Goal: Information Seeking & Learning: Learn about a topic

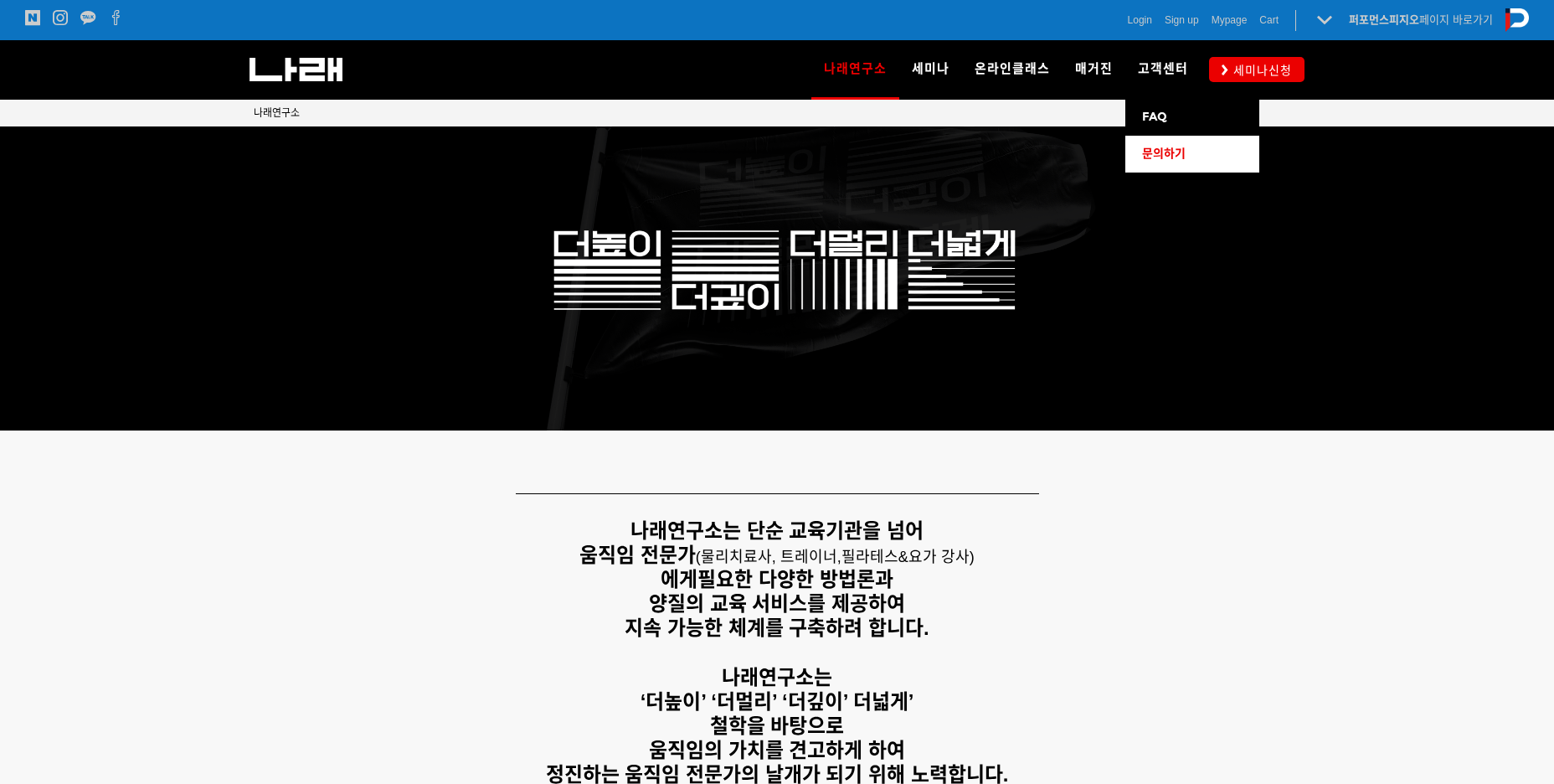
click at [1162, 148] on span "문의하기" at bounding box center [1163, 154] width 43 height 14
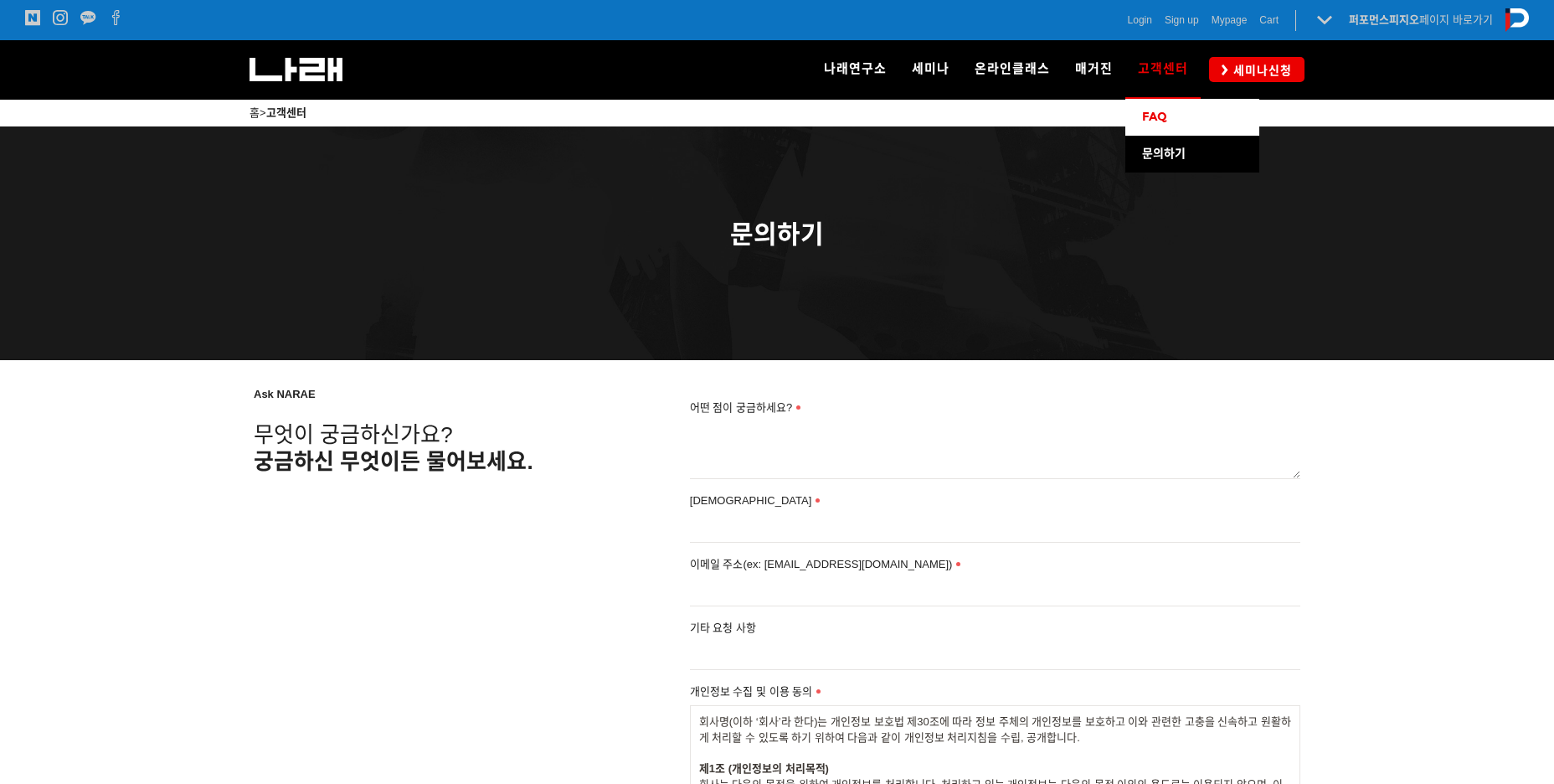
click at [1155, 126] on link "FAQ" at bounding box center [1192, 117] width 134 height 37
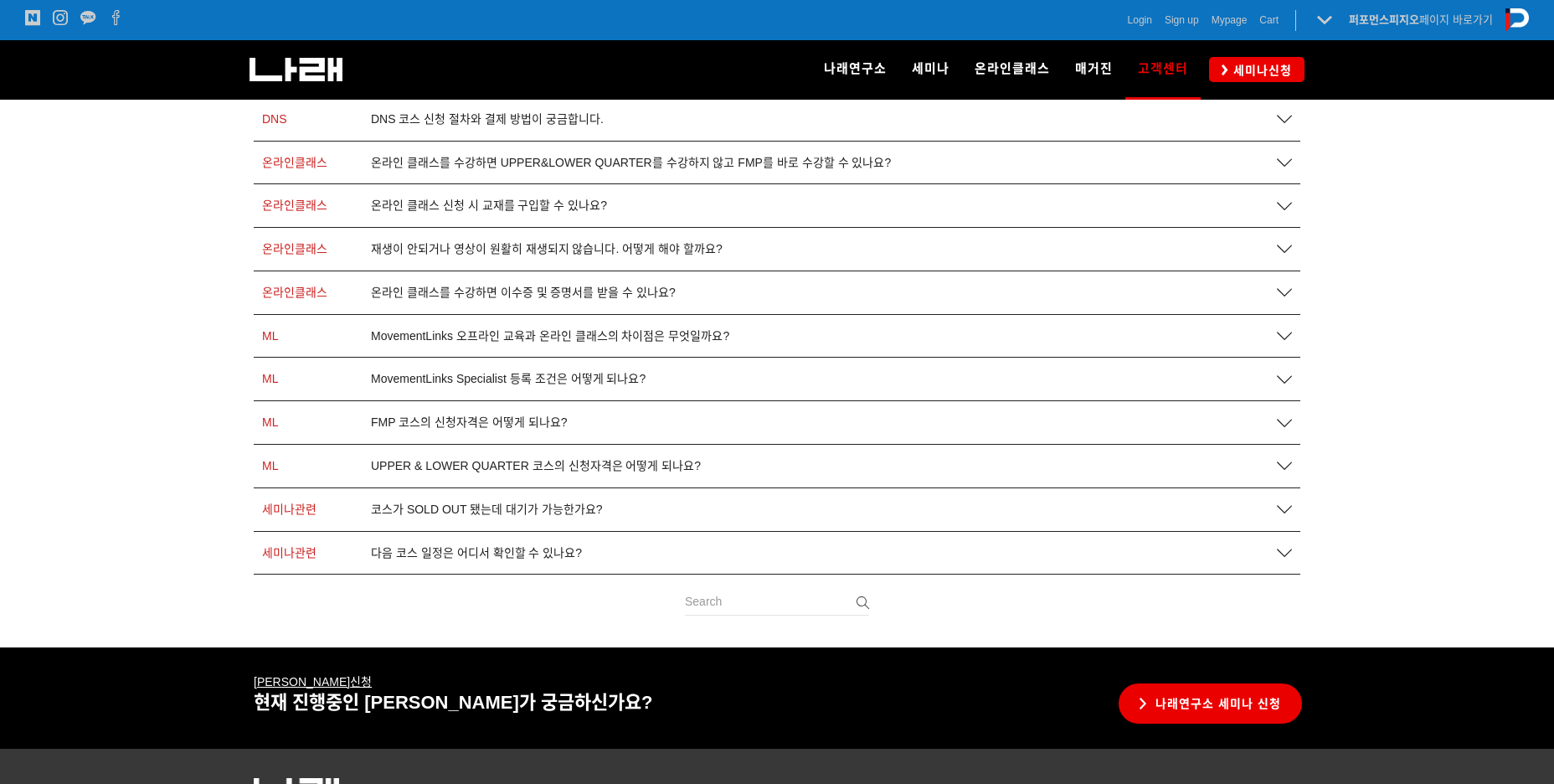
scroll to position [585, 0]
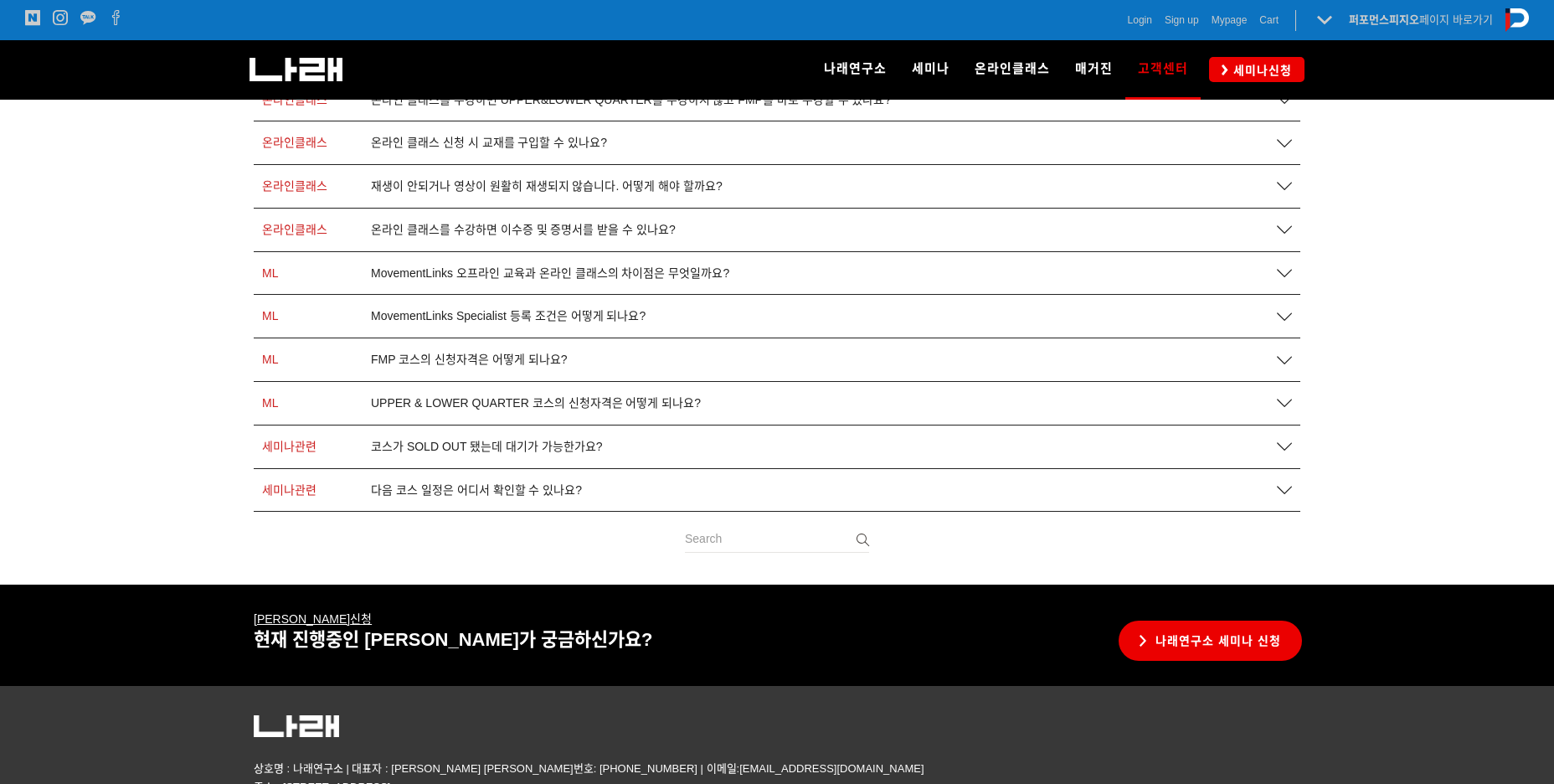
click at [465, 405] on span "UPPER & LOWER QUARTER 코스의 신청자격은 어떻게 되나요?" at bounding box center [536, 403] width 330 height 14
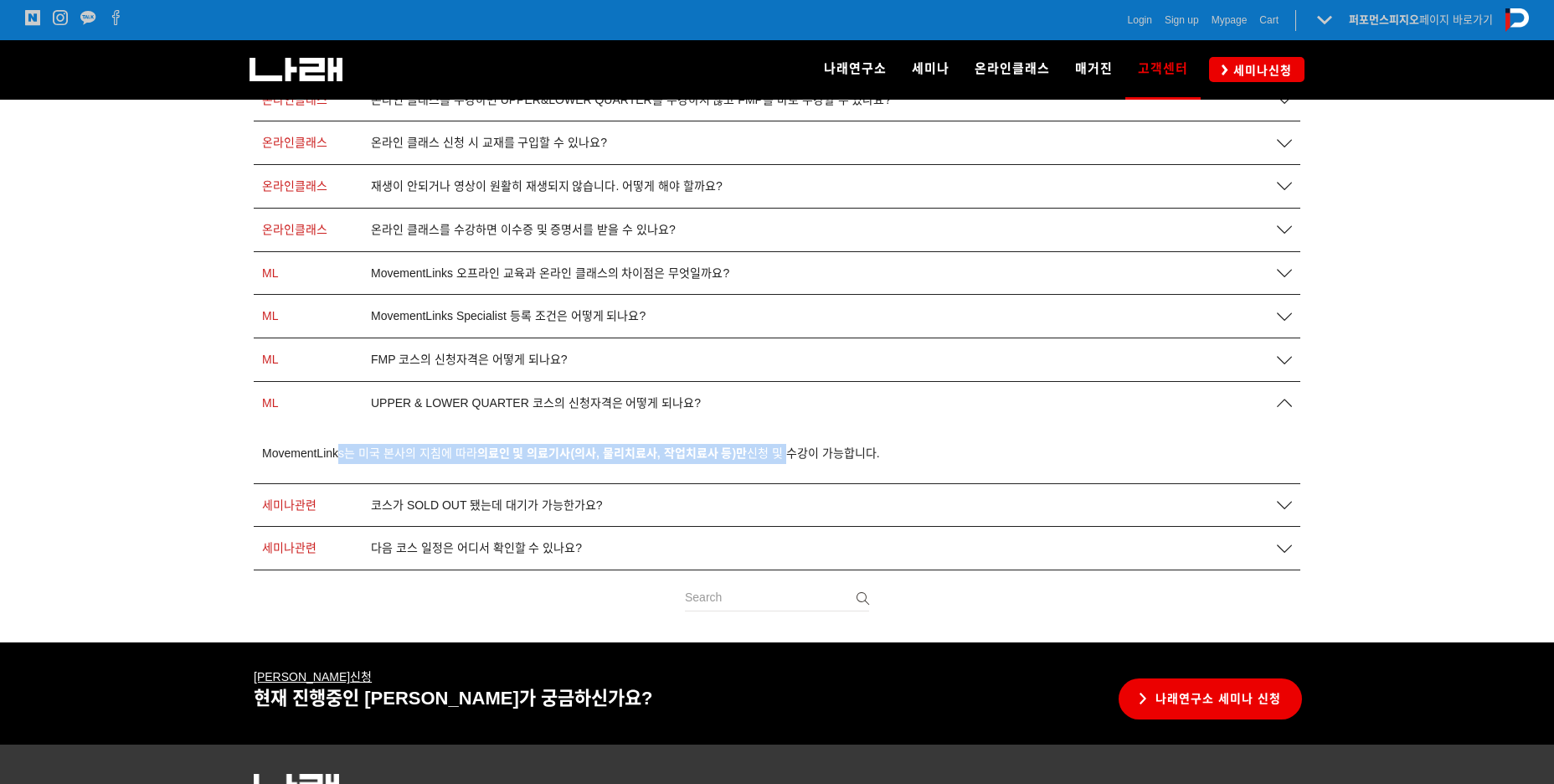
drag, startPoint x: 341, startPoint y: 458, endPoint x: 788, endPoint y: 457, distance: 447.0
click at [788, 457] on span "MovementLinks는 미국 본사의 지침에 따라 의료인 및 의료기사(의사, 물리치료사, 작업치료사 등)만 신청 및 수강이 가능합니다." at bounding box center [571, 452] width 618 height 13
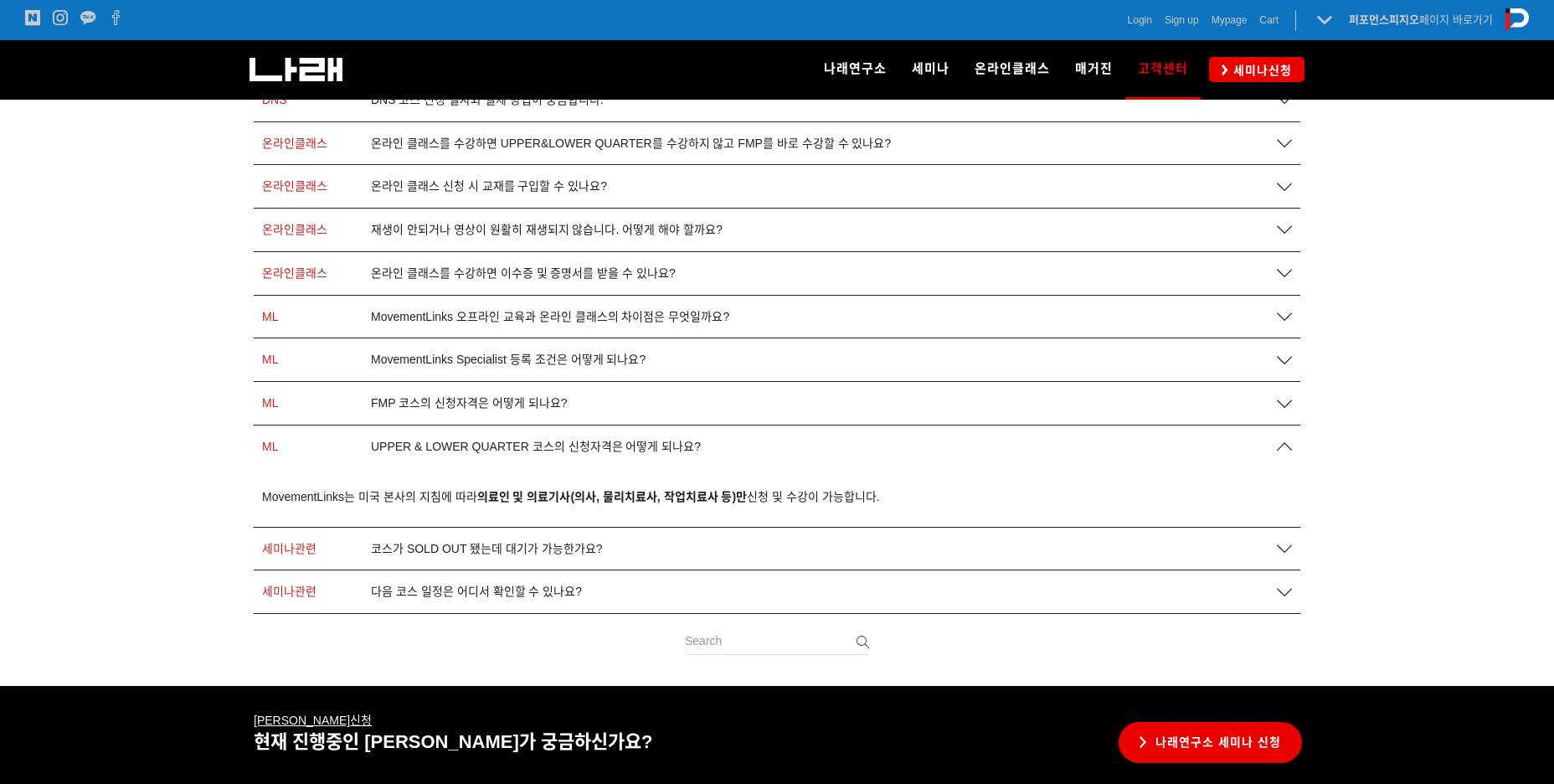
scroll to position [502, 0]
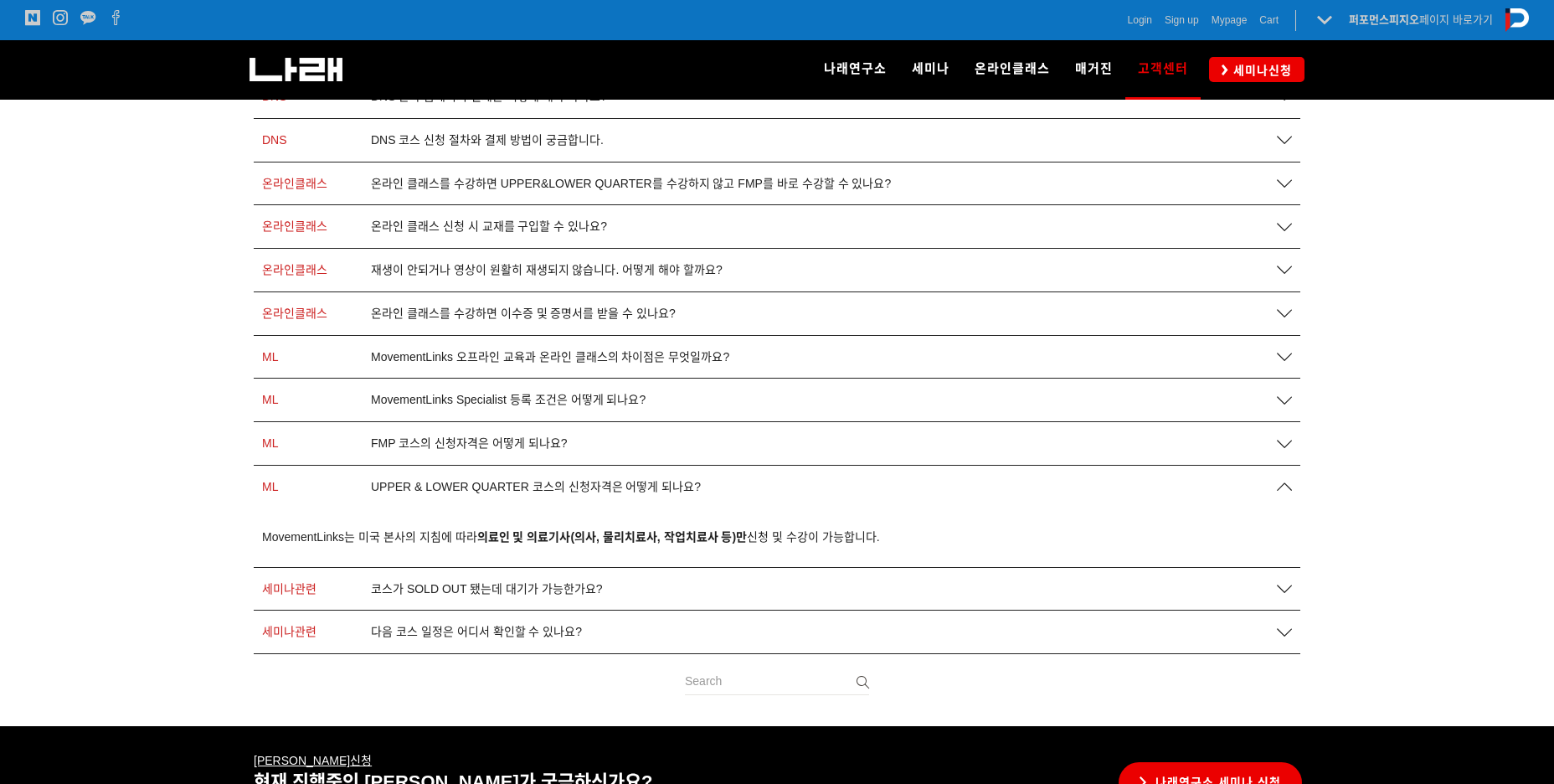
click at [464, 443] on span "FMP 코스의 신청자격은 어떻게 되나요?" at bounding box center [470, 443] width 197 height 14
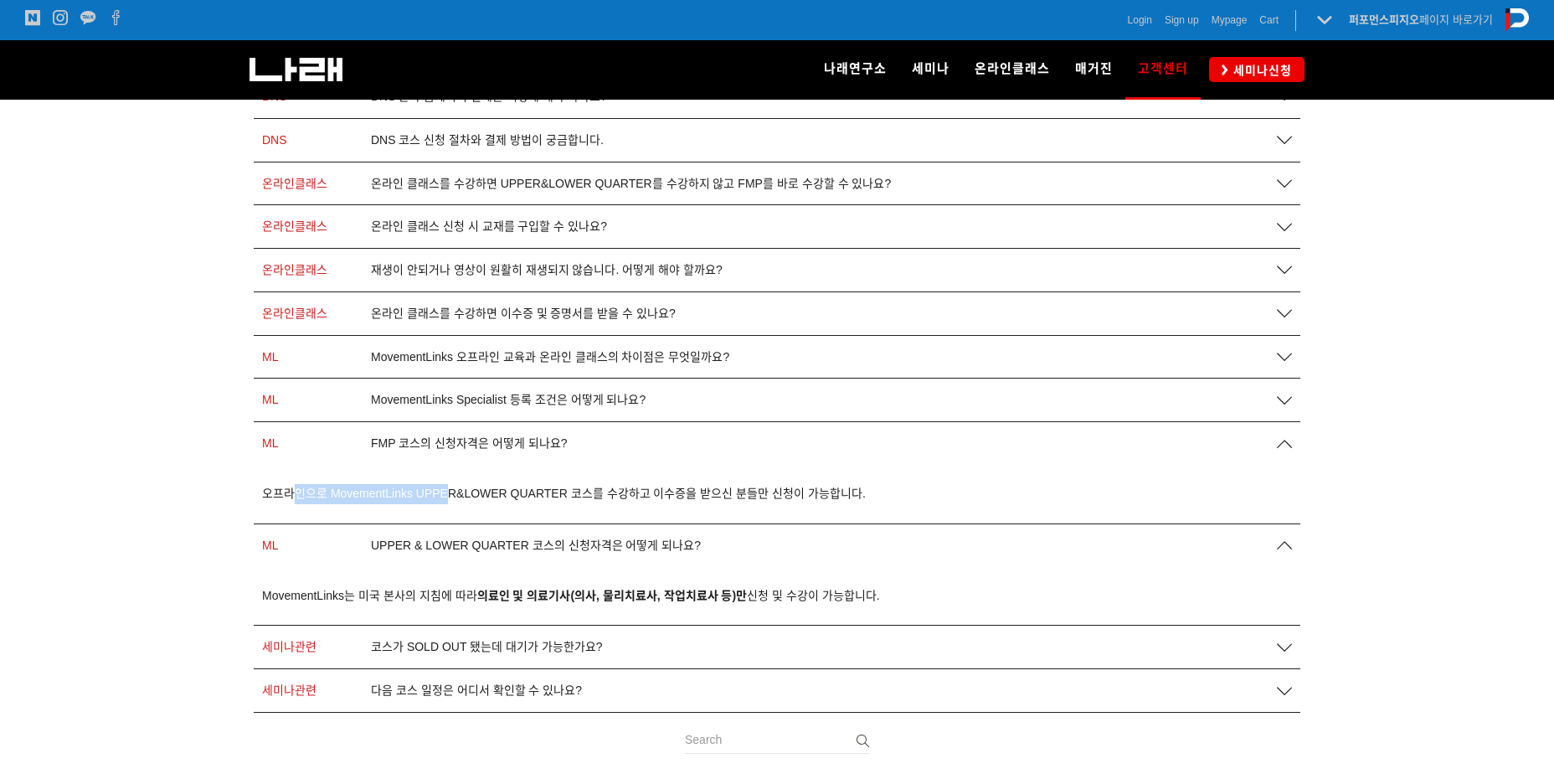
drag, startPoint x: 290, startPoint y: 495, endPoint x: 445, endPoint y: 502, distance: 155.2
click at [445, 502] on p "오프라인으로 MovementLinks UPPER&LOWER QUARTER 코스를 수강하고 이수증을 받으신 분들만 신청이 가능합니다." at bounding box center [777, 494] width 1030 height 20
drag, startPoint x: 241, startPoint y: 498, endPoint x: 851, endPoint y: 501, distance: 610.0
click at [852, 501] on div "전체 세미나관련 ML 온라인클래스 DNS DNS DNS Practitioner가 되려면 어떻게 해야 하나요? DNS A,B,C 코스를 모두 수…" at bounding box center [777, 321] width 1072 height 927
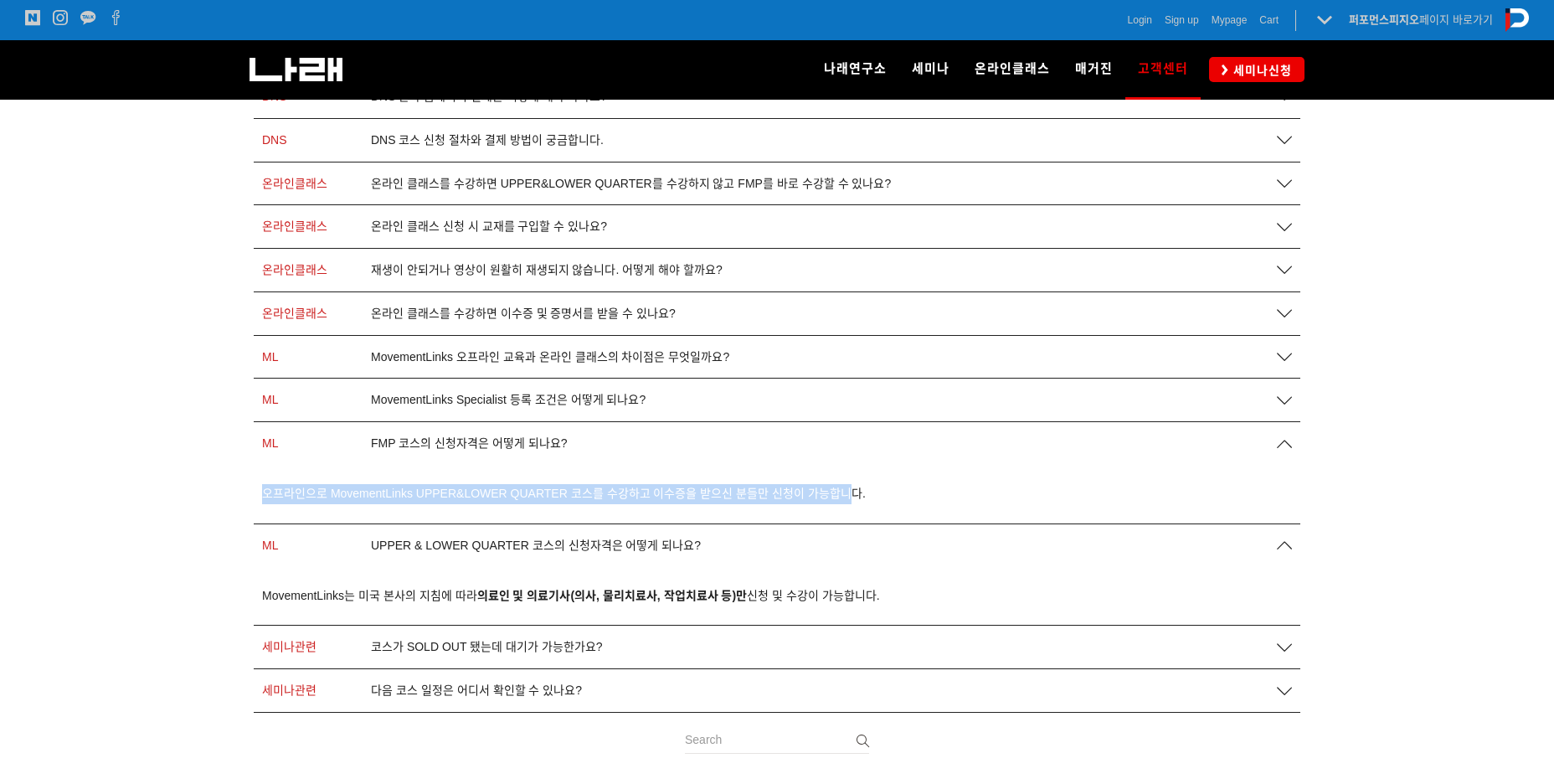
click at [423, 489] on span "오프라인으로 MovementLinks UPPER&LOWER QUARTER 코스를 수강하고 이수증을 받으신 분들만 신청이 가능합니다." at bounding box center [564, 493] width 604 height 13
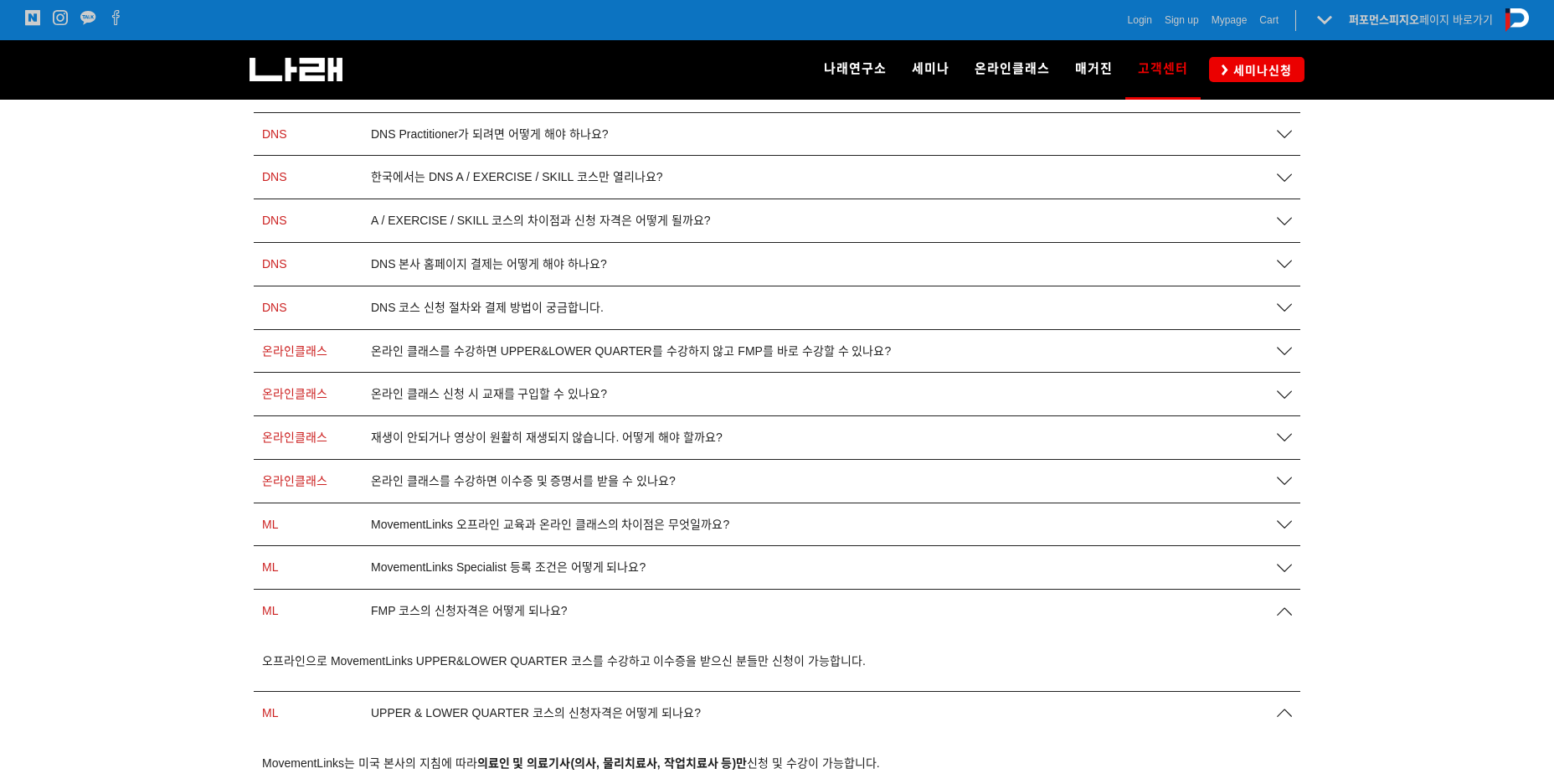
scroll to position [251, 0]
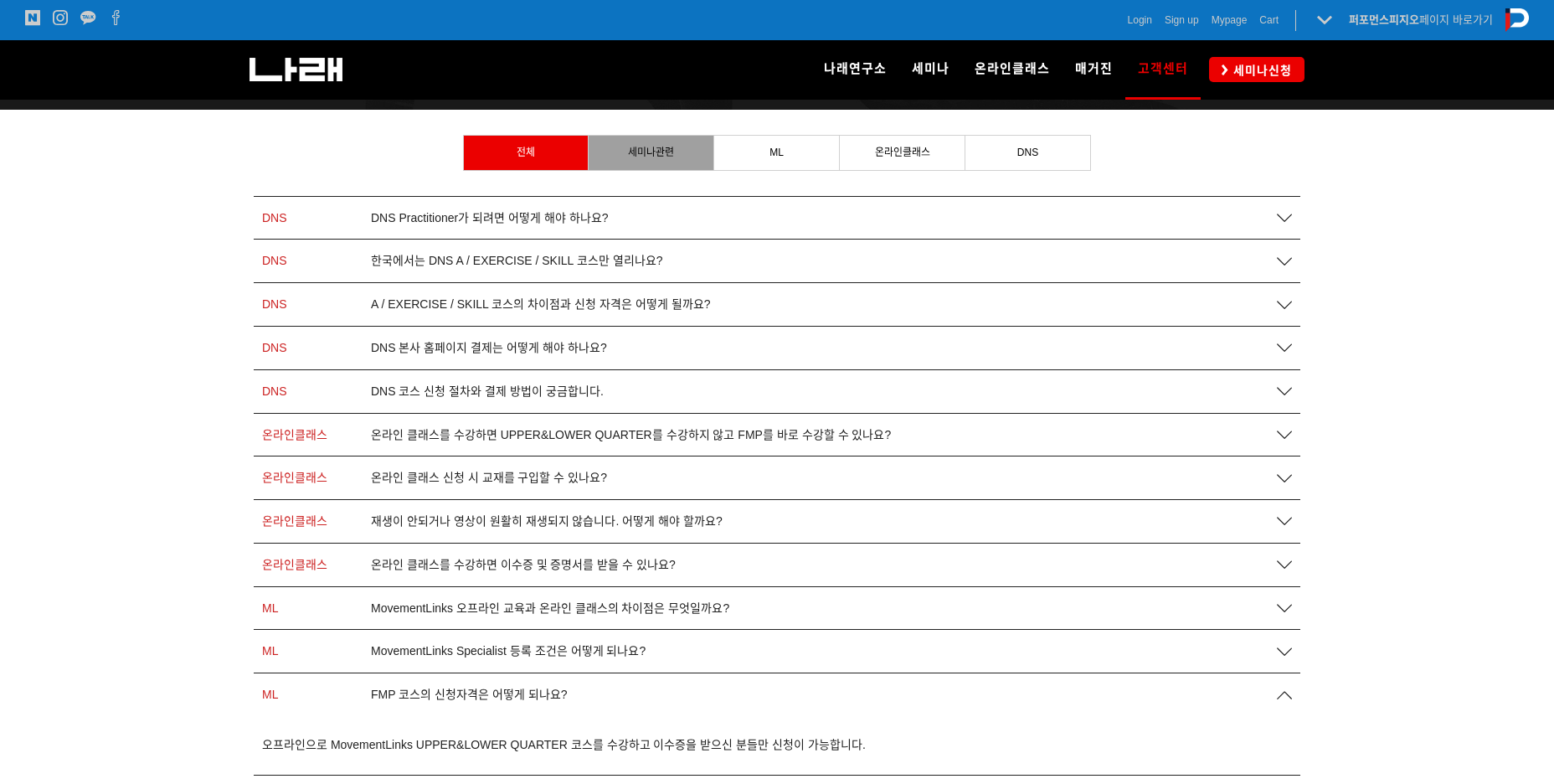
click at [644, 162] on link "세미나관련" at bounding box center [651, 152] width 125 height 33
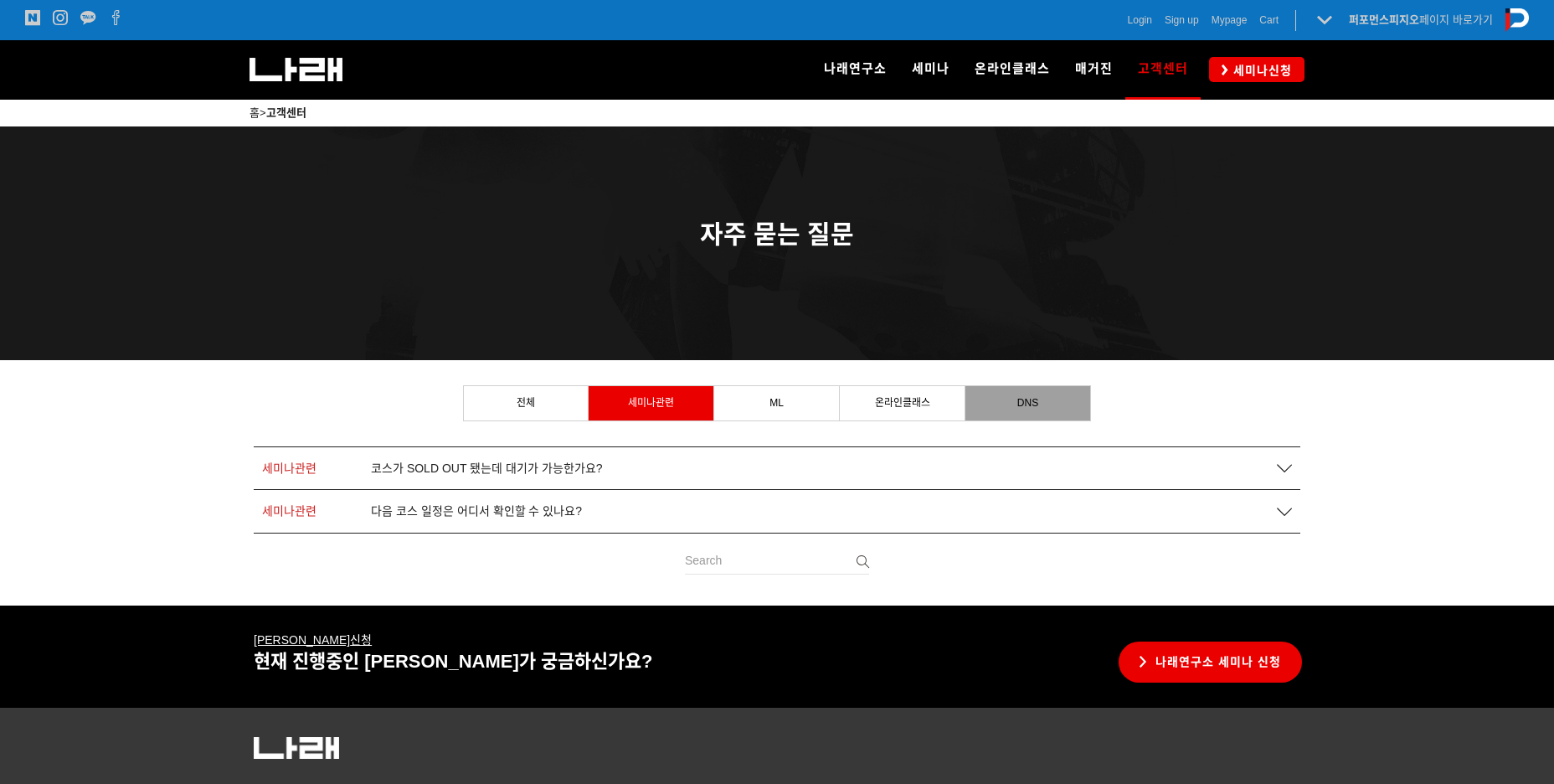
click at [996, 399] on link "DNS" at bounding box center [1028, 403] width 125 height 33
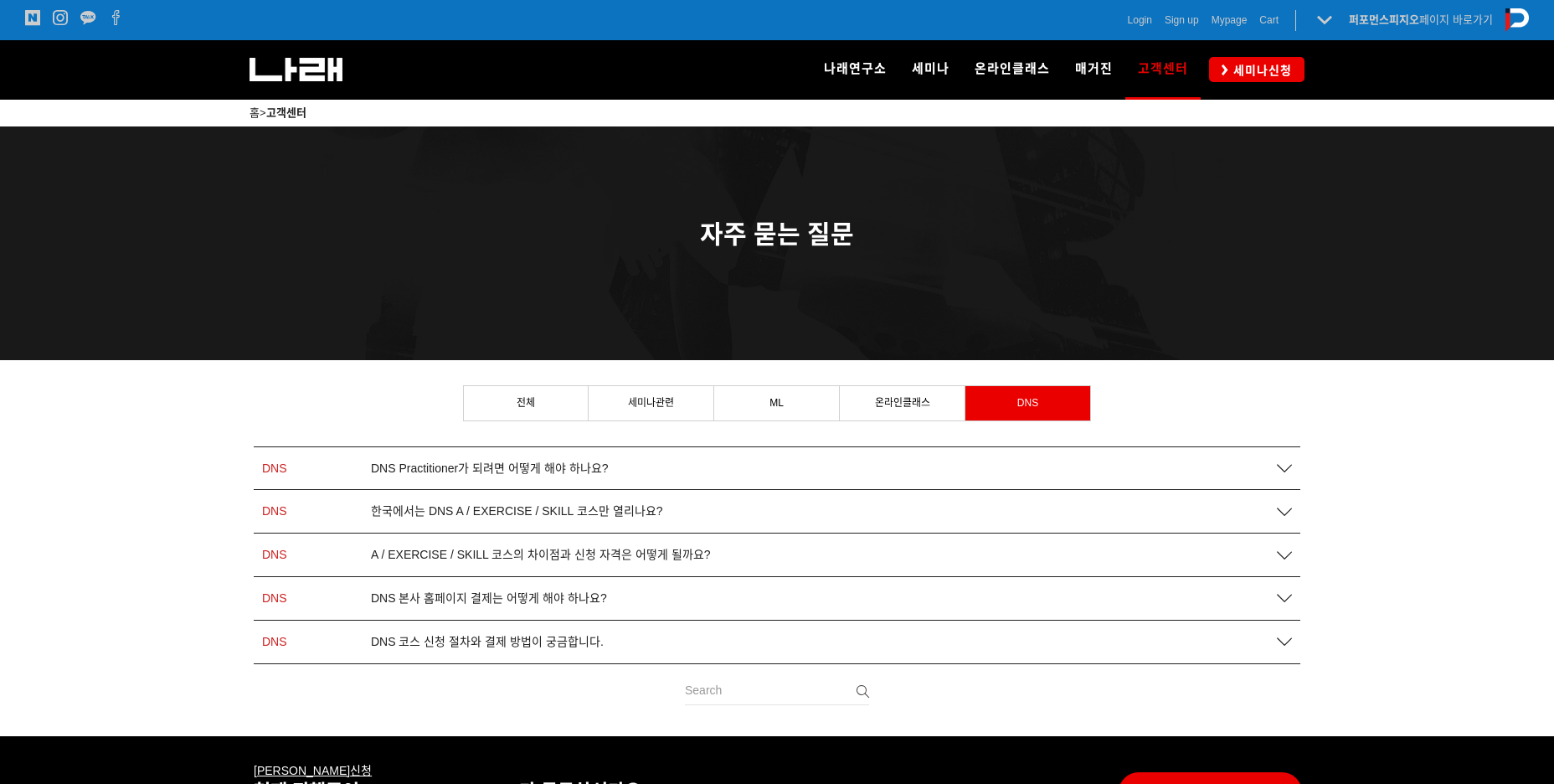
click at [499, 648] on span "DNS 코스 신청 절차와 결제 방법이 궁금합니다." at bounding box center [487, 641] width 233 height 14
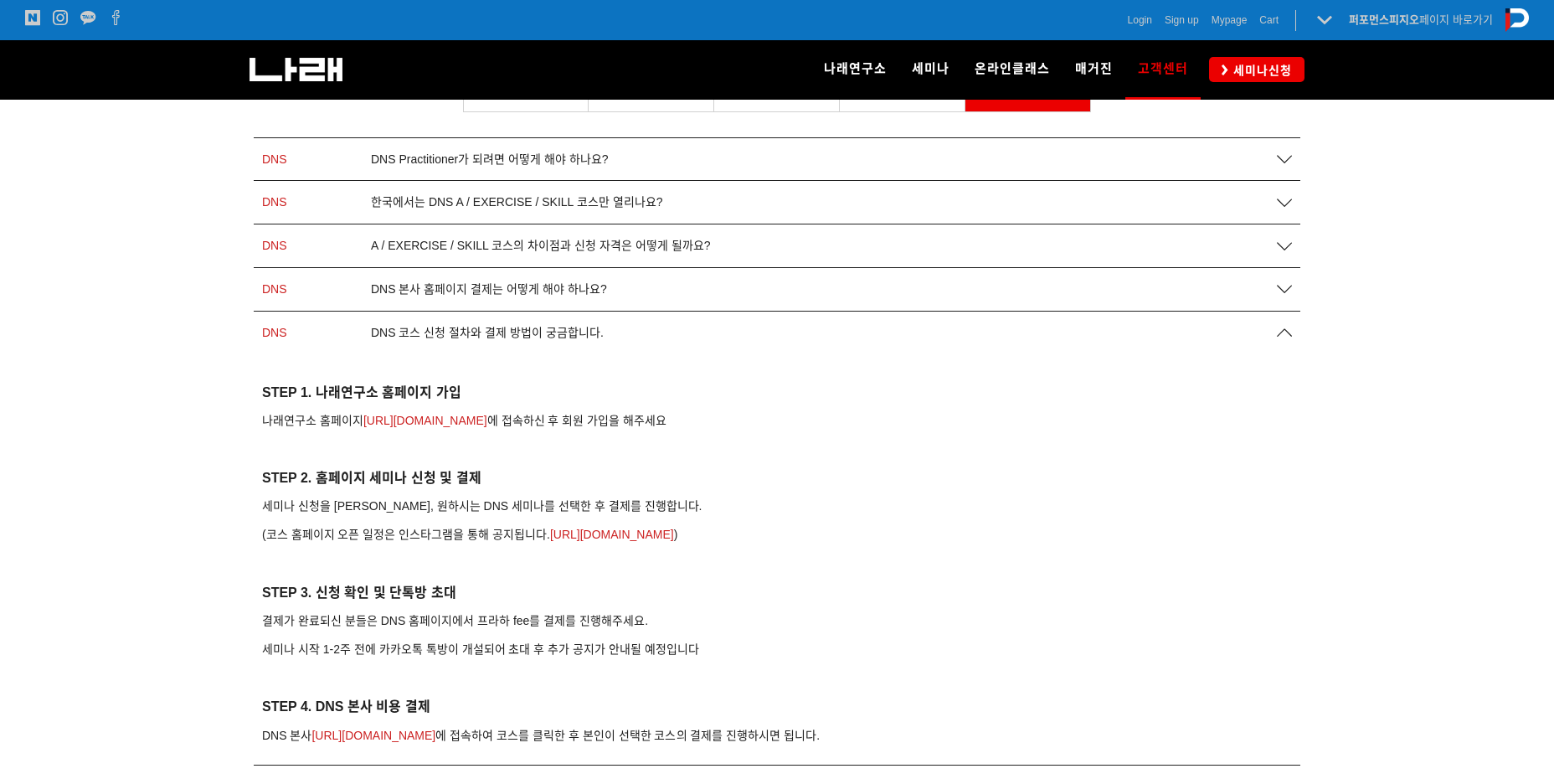
scroll to position [335, 0]
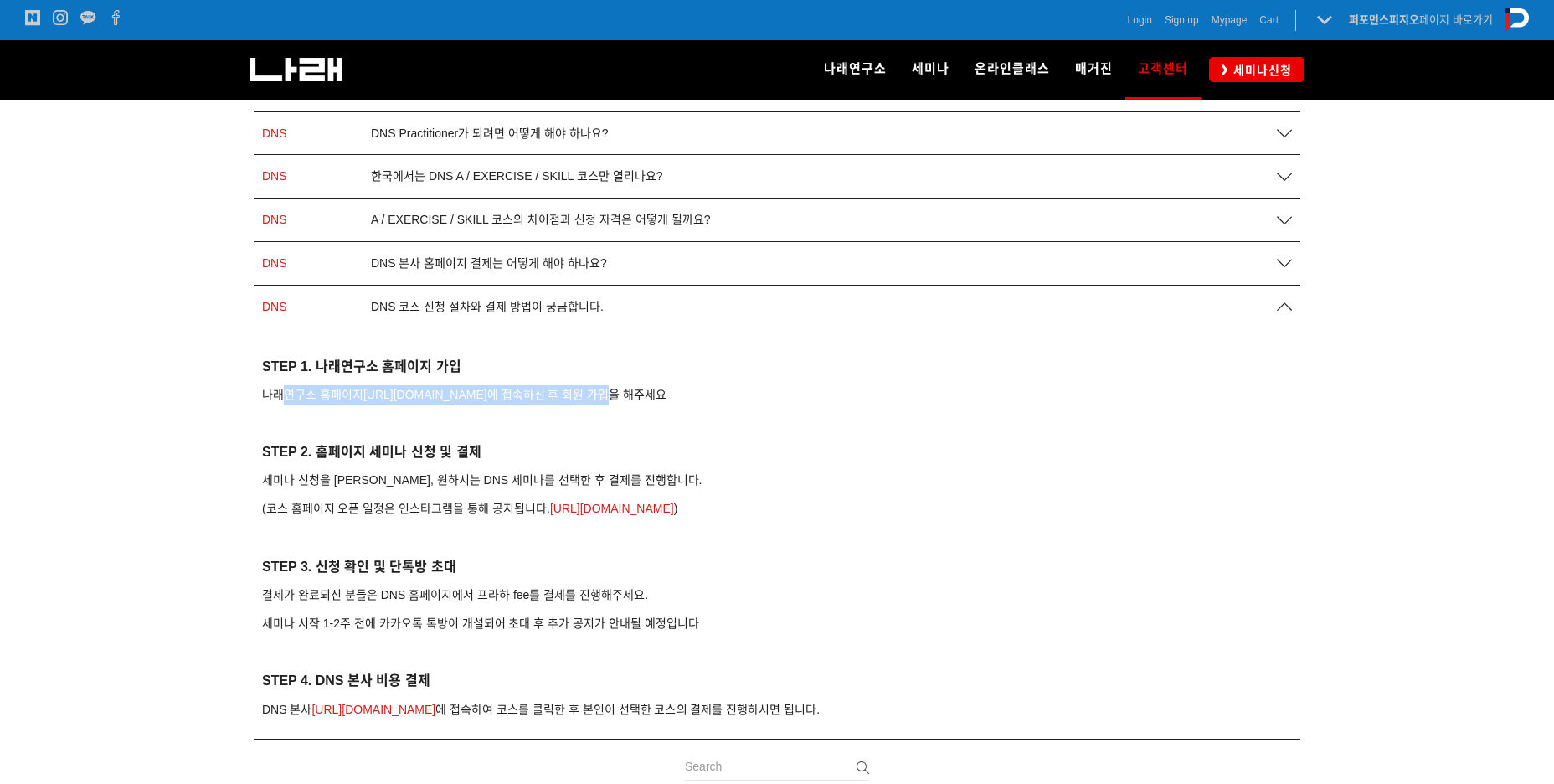
drag, startPoint x: 279, startPoint y: 398, endPoint x: 600, endPoint y: 393, distance: 321.0
click at [600, 393] on span "나래연구소 홈페이지 [URL][DOMAIN_NAME] 에 접속하신 후 회원 가입을 해주세요" at bounding box center [465, 394] width 405 height 13
click at [656, 392] on p "나래연구소 홈페이지 https://go2narae.com 에 접속하신 후 회원 가입을 해주세요" at bounding box center [777, 395] width 1030 height 20
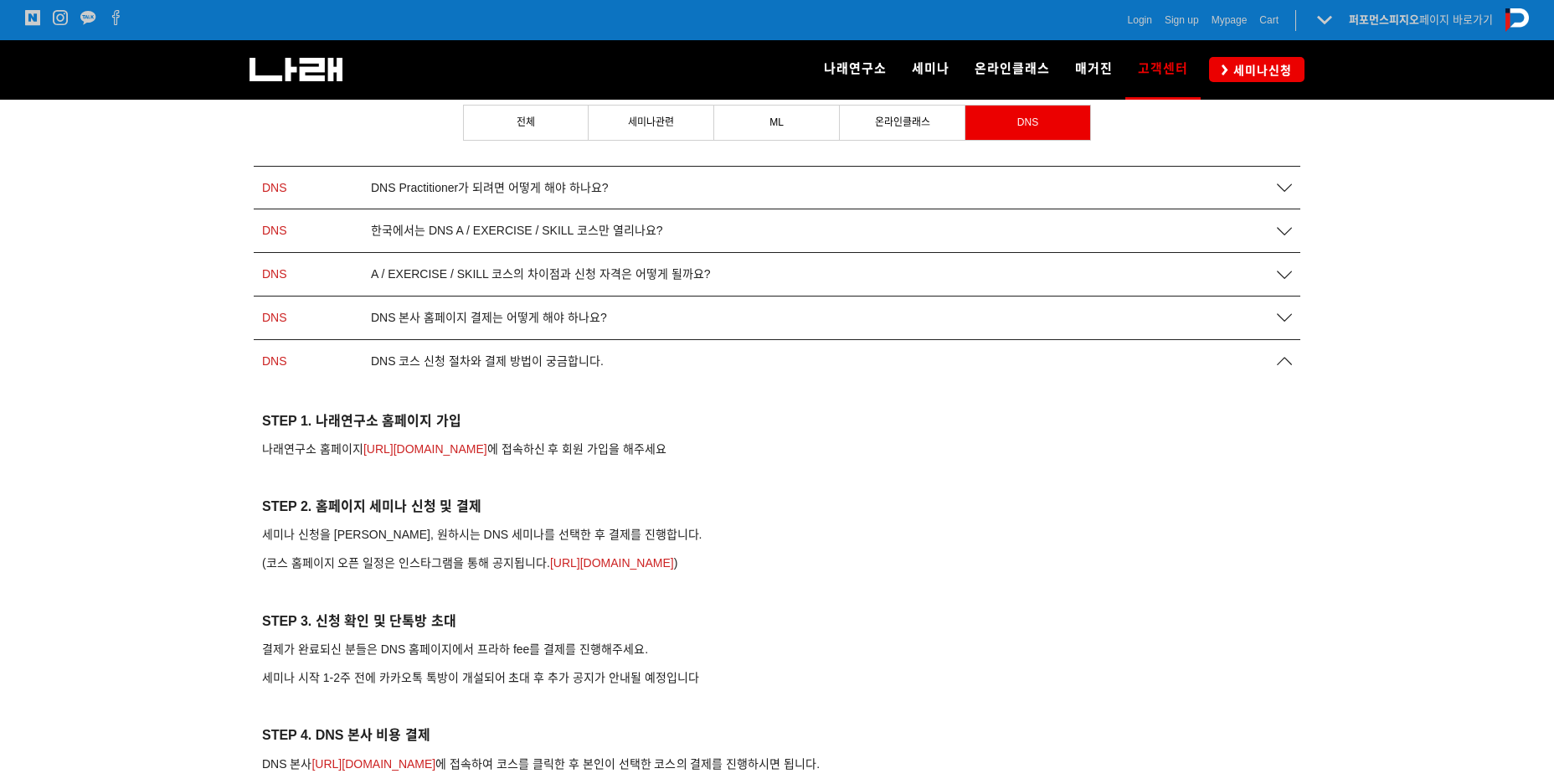
scroll to position [167, 0]
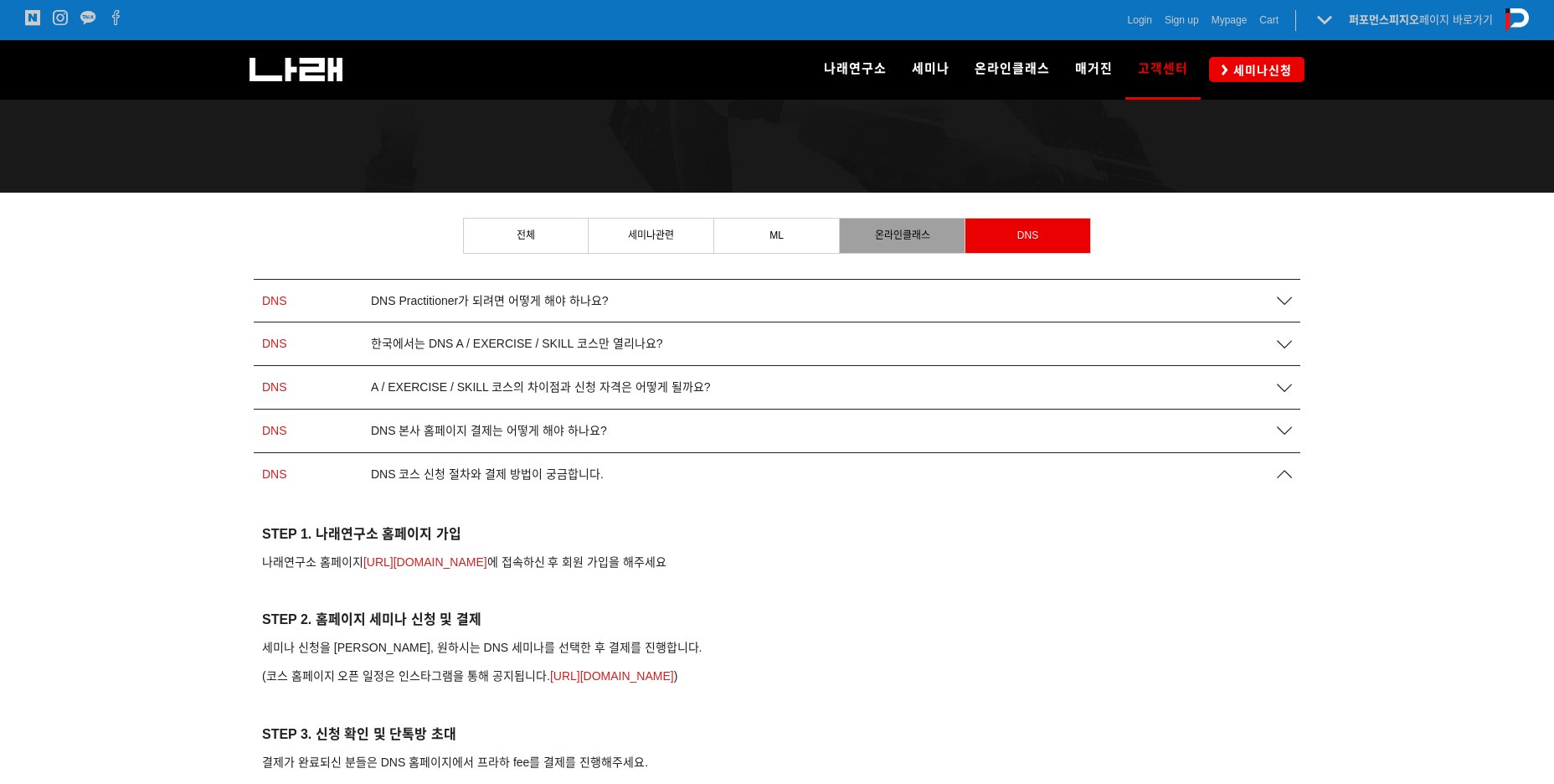
click at [887, 243] on link "온라인클래스" at bounding box center [903, 235] width 125 height 33
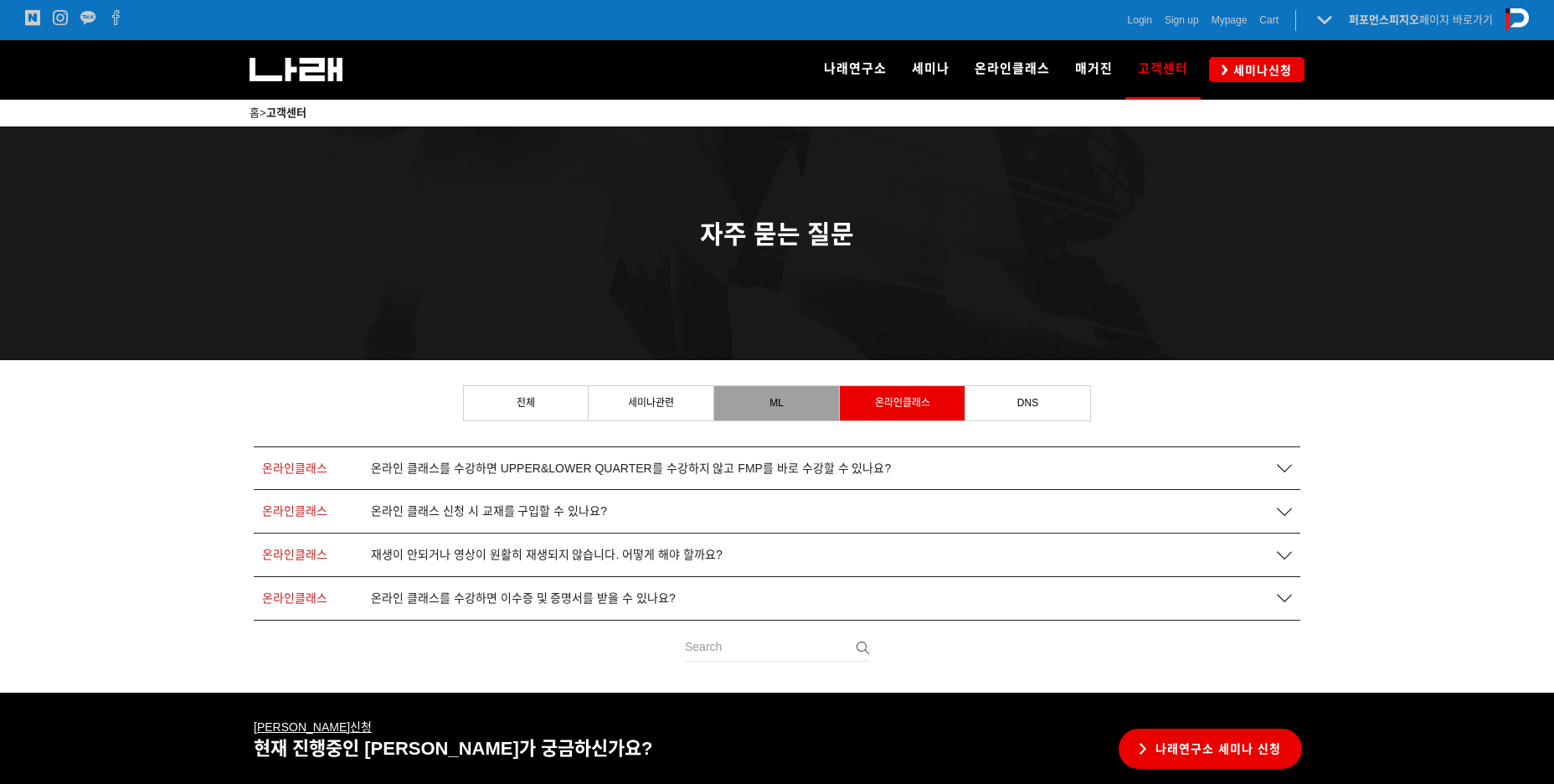
click at [781, 410] on link "ML" at bounding box center [777, 403] width 125 height 33
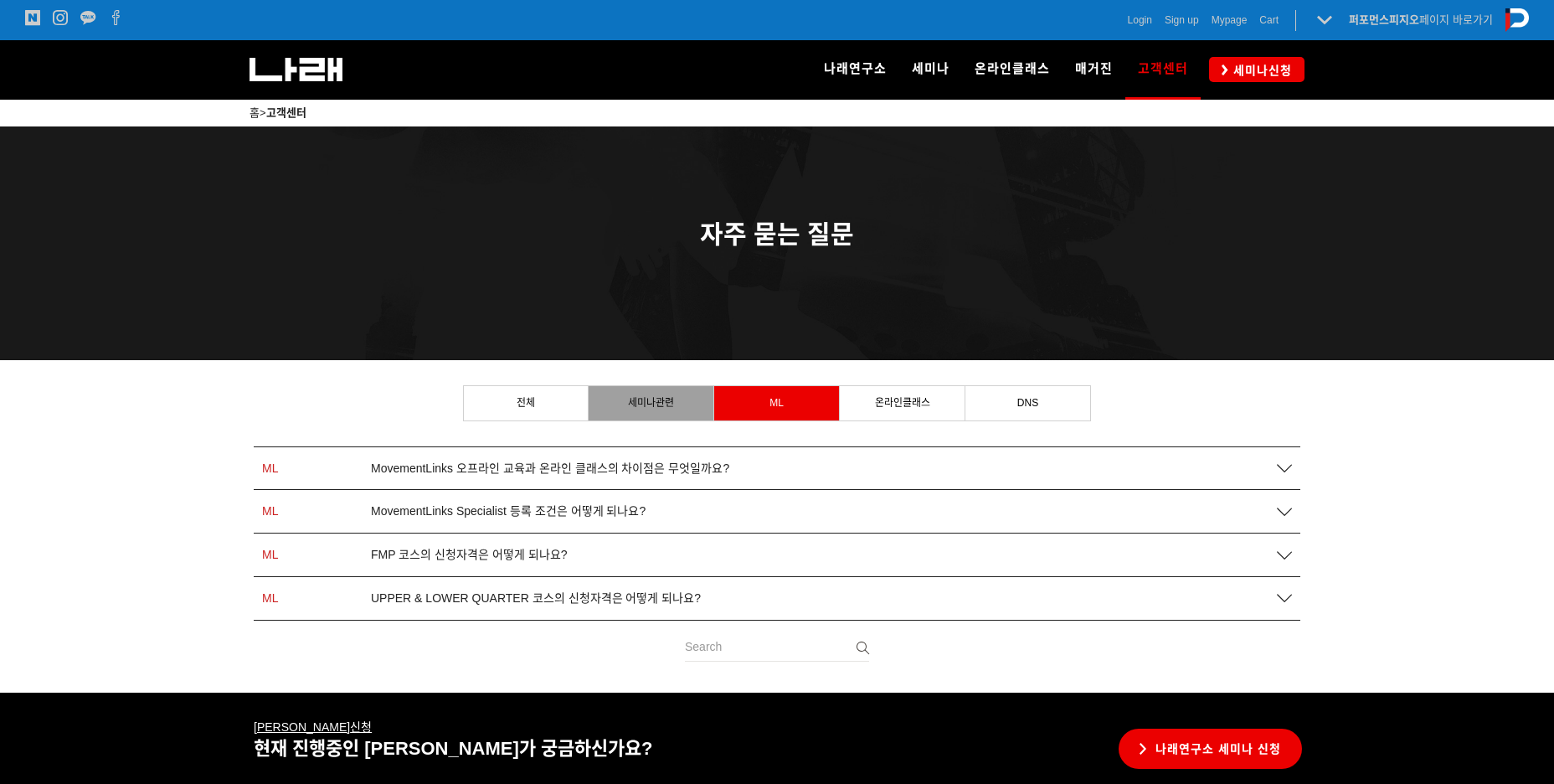
click at [652, 405] on span "세미나관련" at bounding box center [651, 402] width 46 height 11
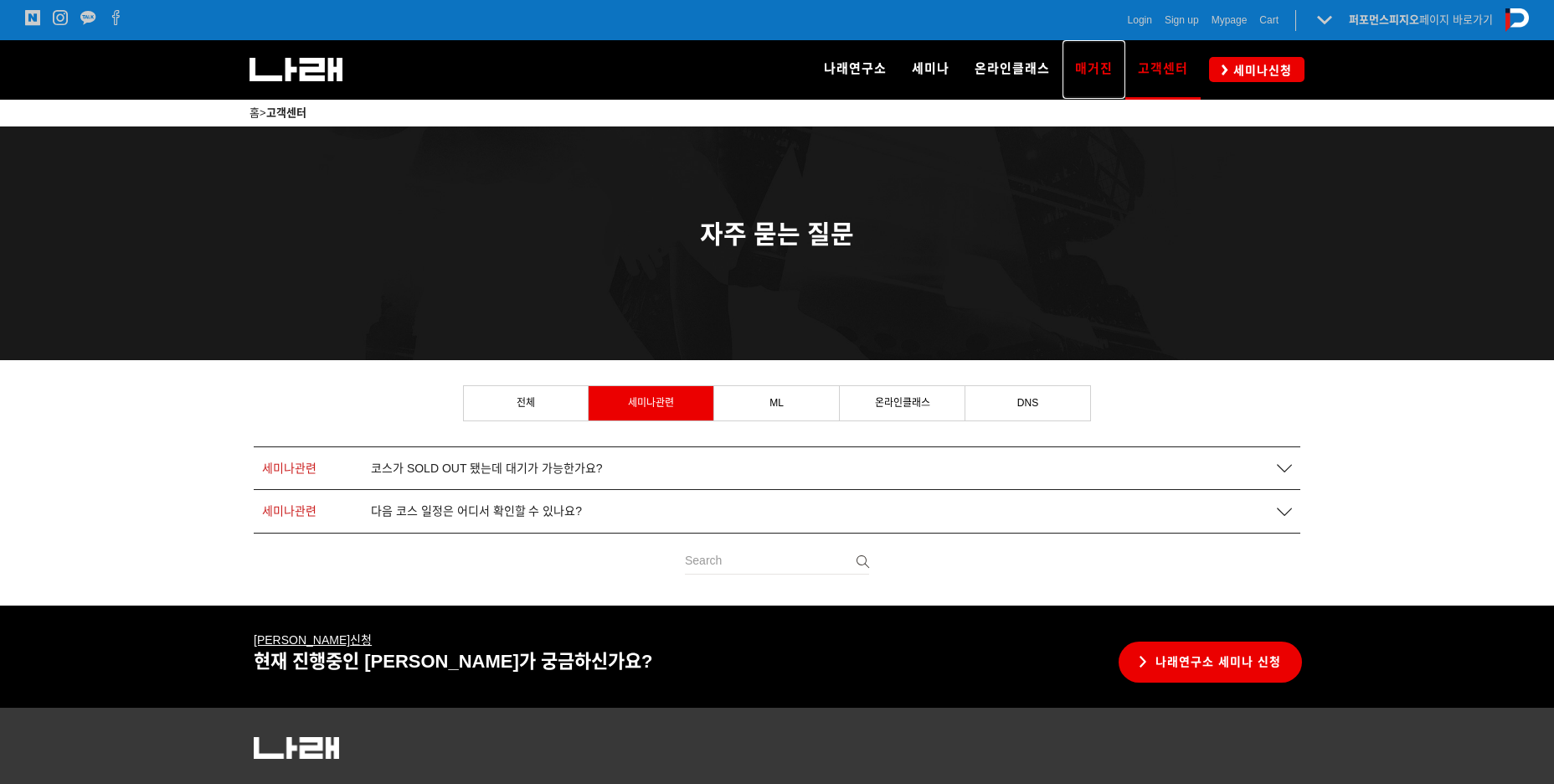
click at [1084, 75] on span "매거진" at bounding box center [1094, 68] width 38 height 15
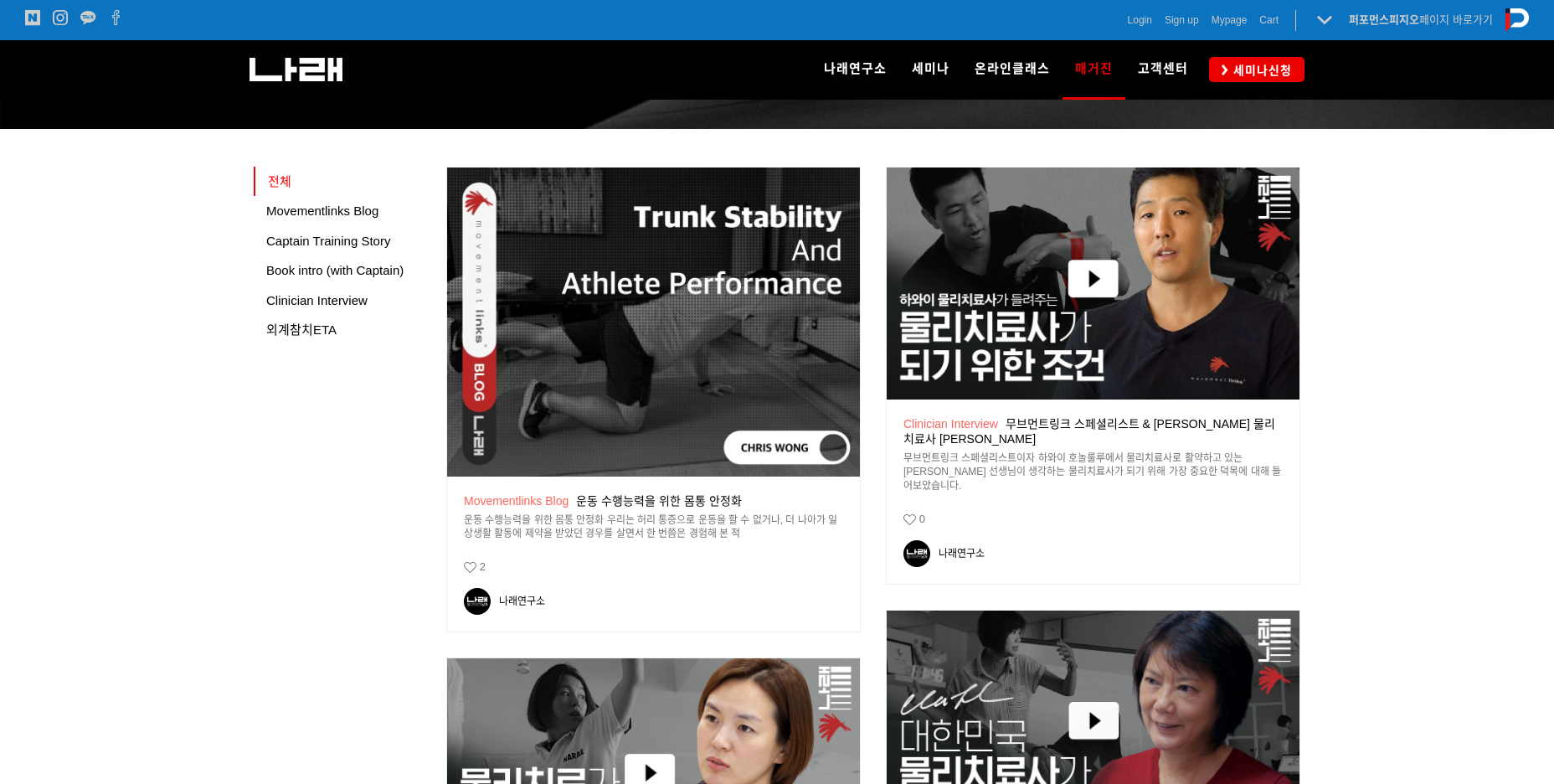
scroll to position [252, 0]
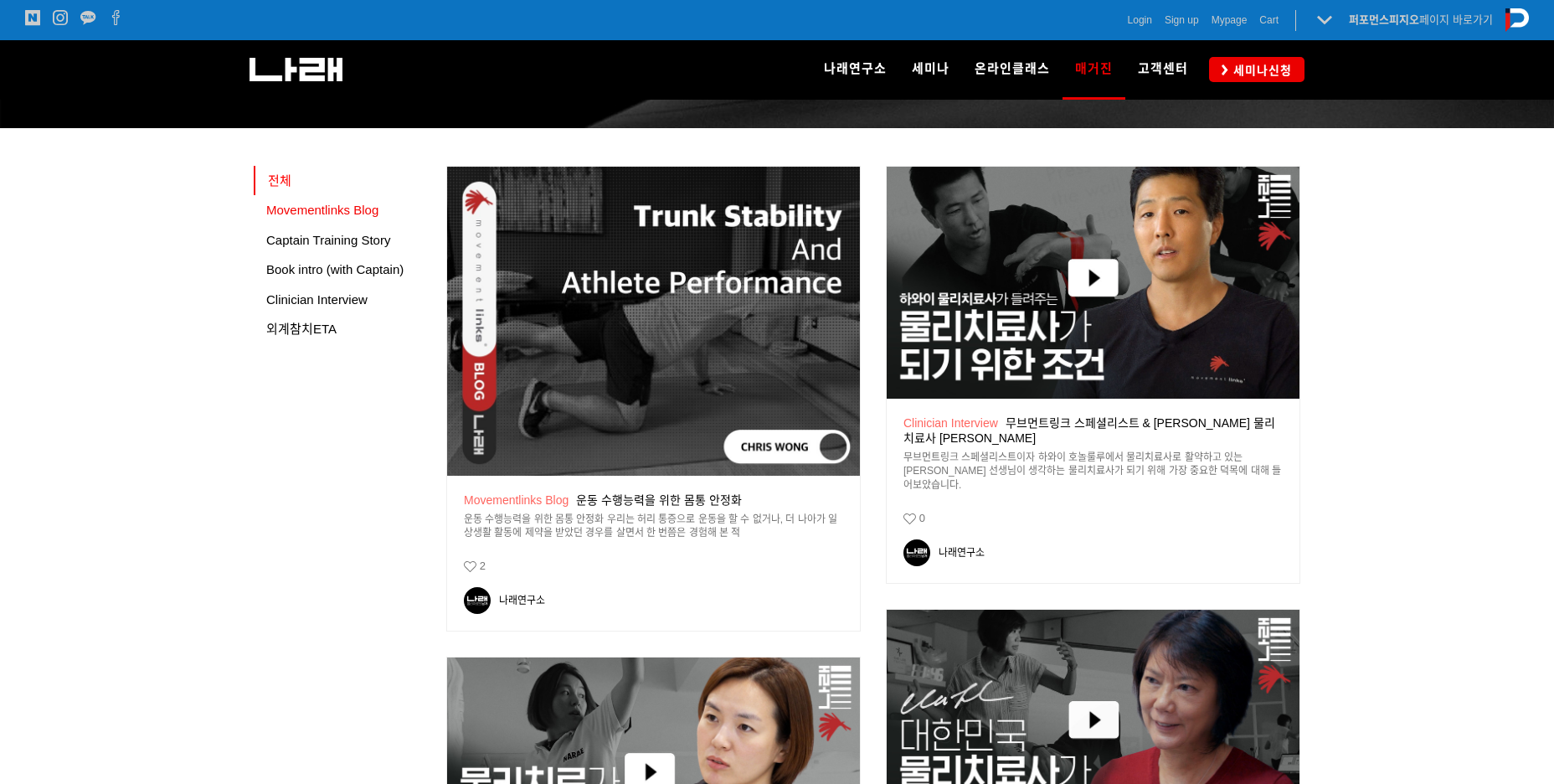
click at [337, 216] on span "Movementlinks Blog" at bounding box center [323, 209] width 113 height 14
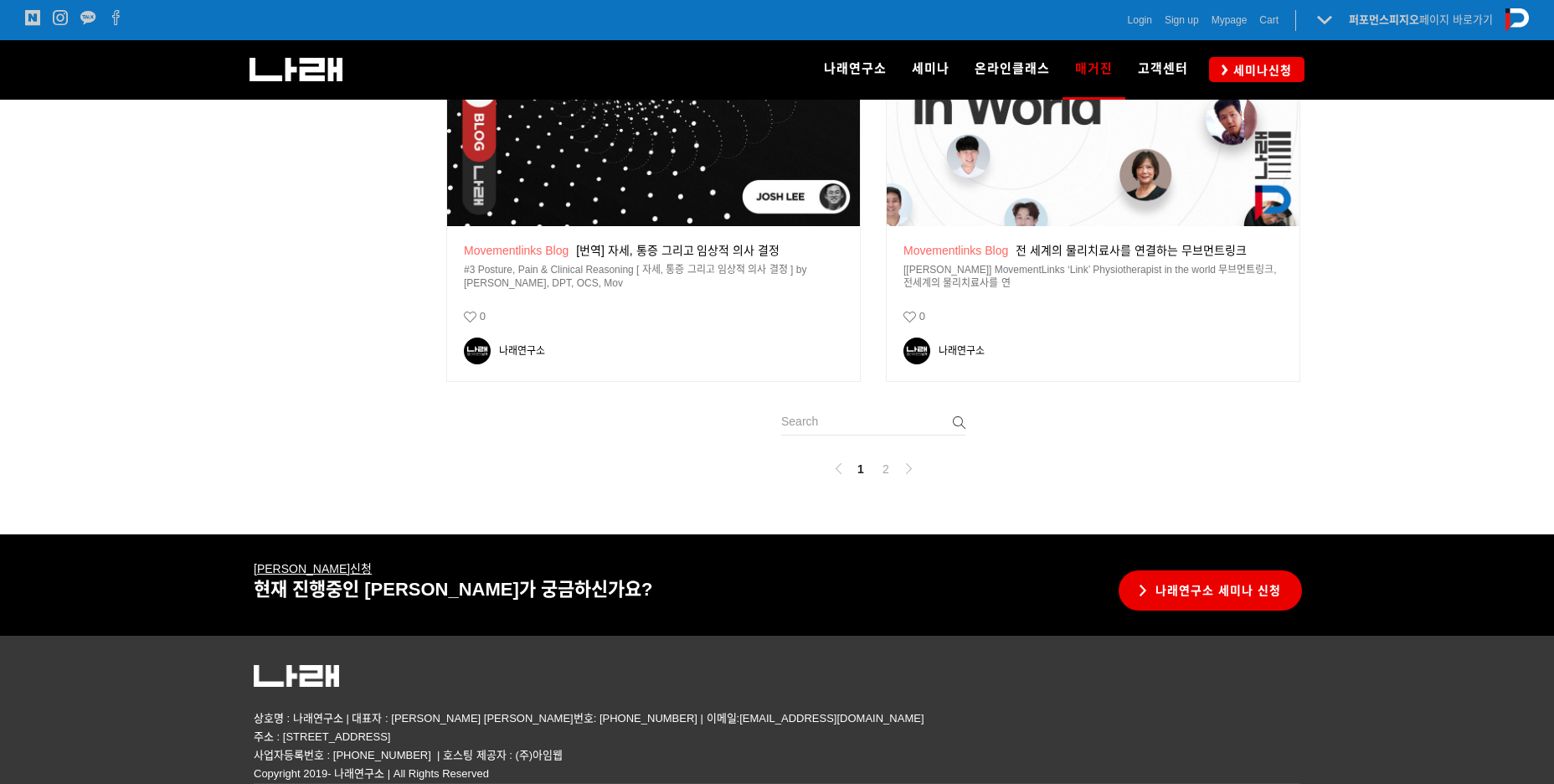
scroll to position [2246, 0]
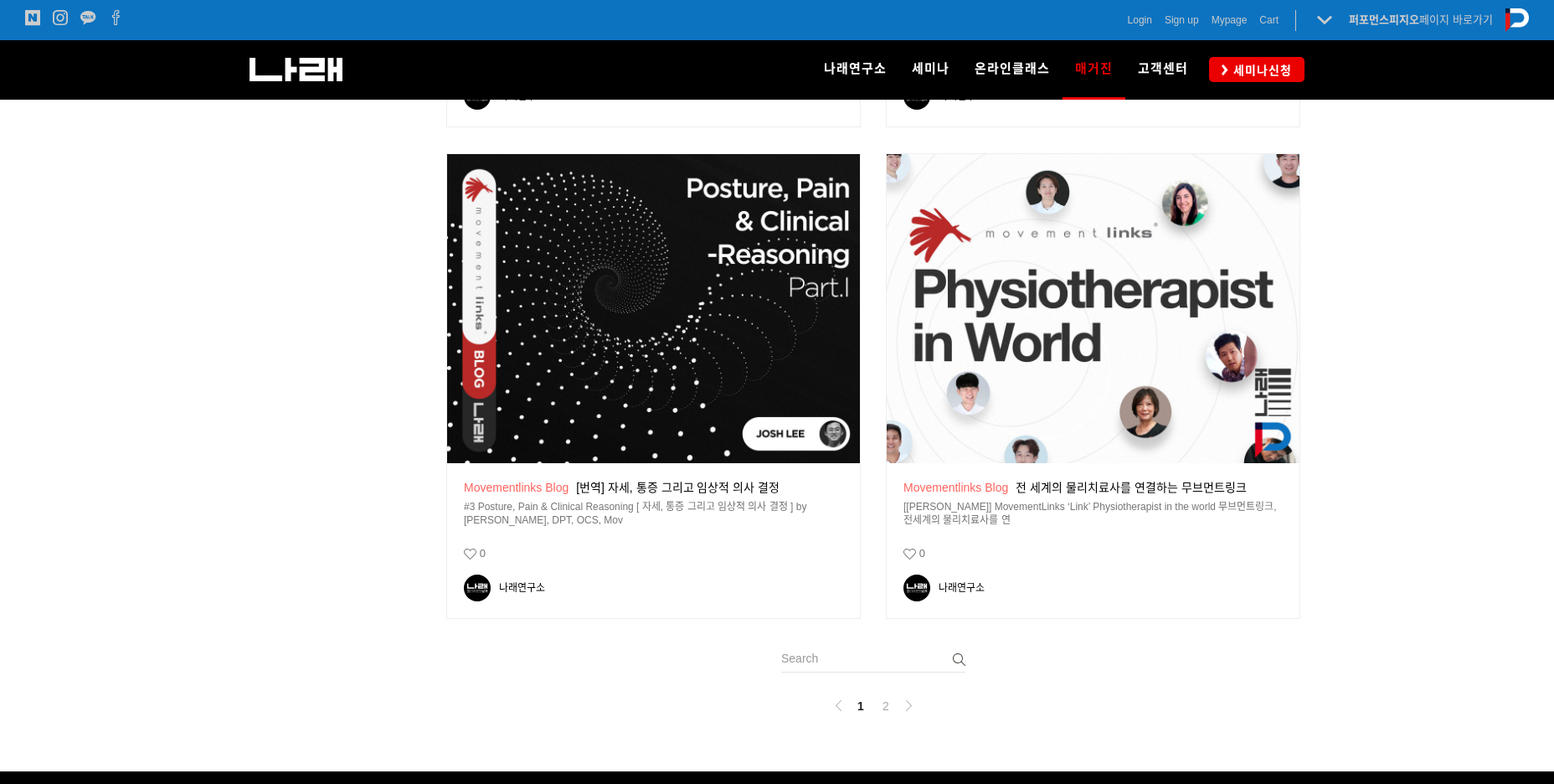
click at [1047, 415] on img at bounding box center [1093, 309] width 413 height 310
